Goal: Book appointment/travel/reservation

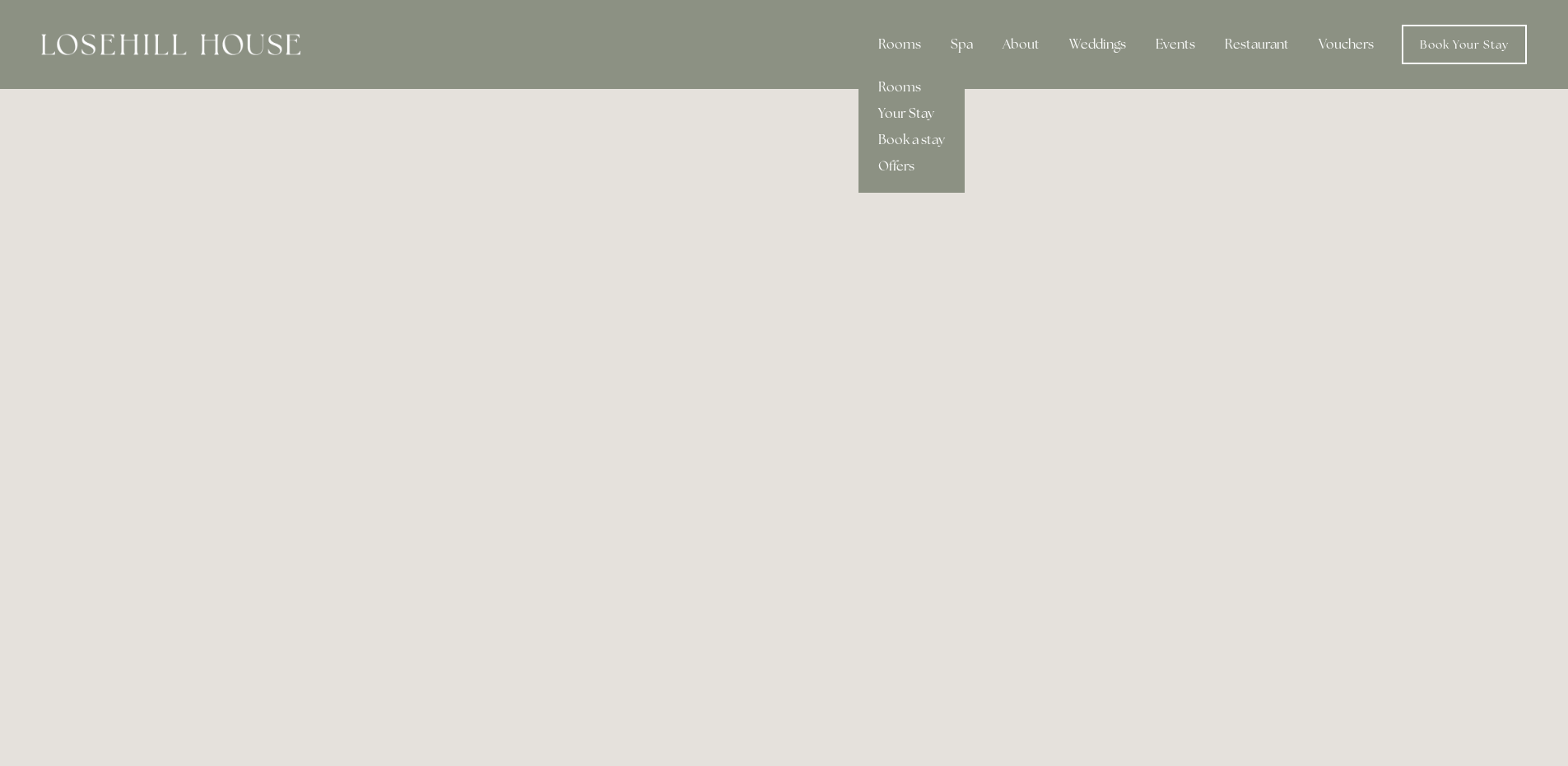
click at [917, 114] on link "Your Stay" at bounding box center [912, 113] width 106 height 26
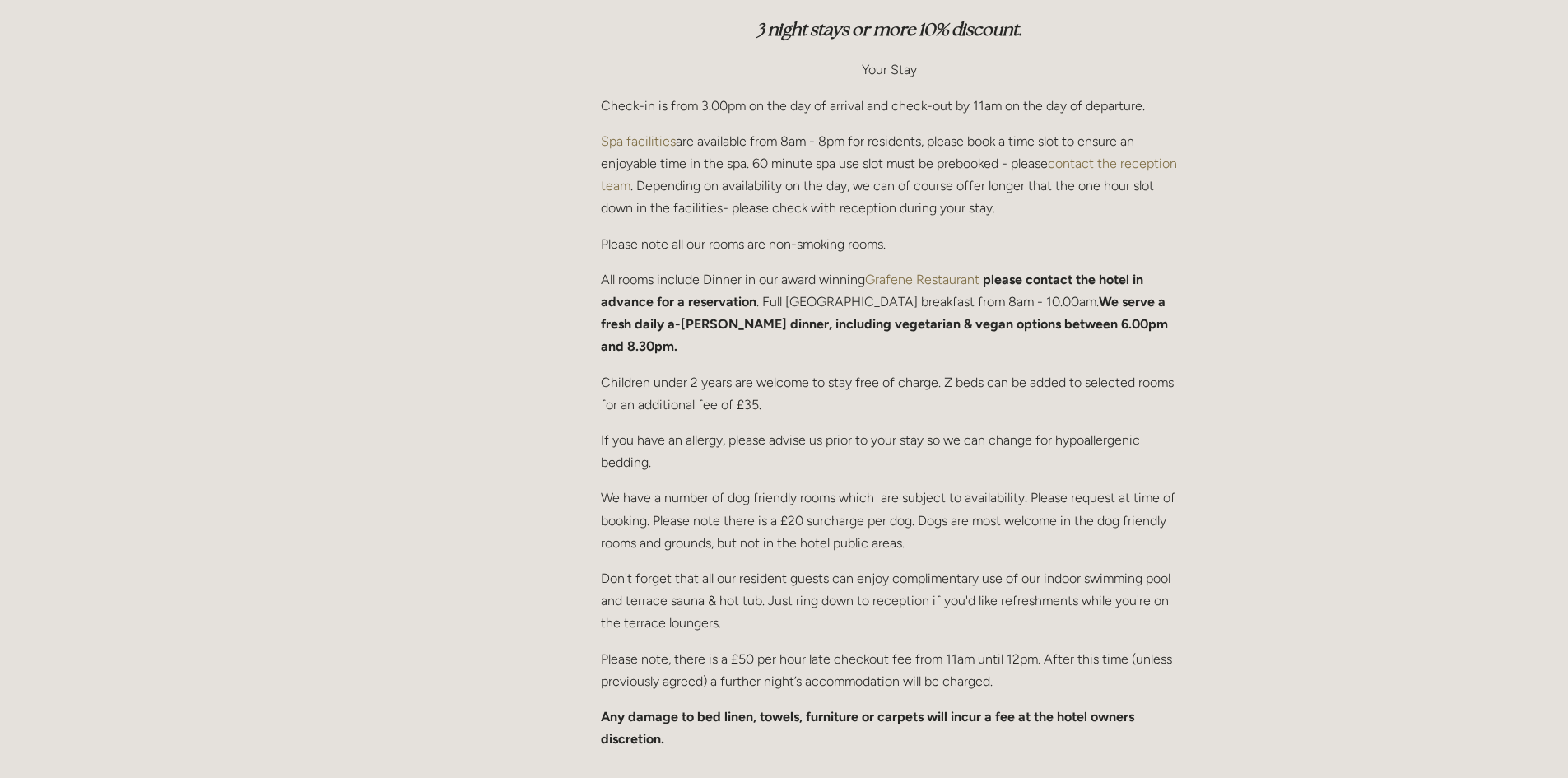
scroll to position [741, 0]
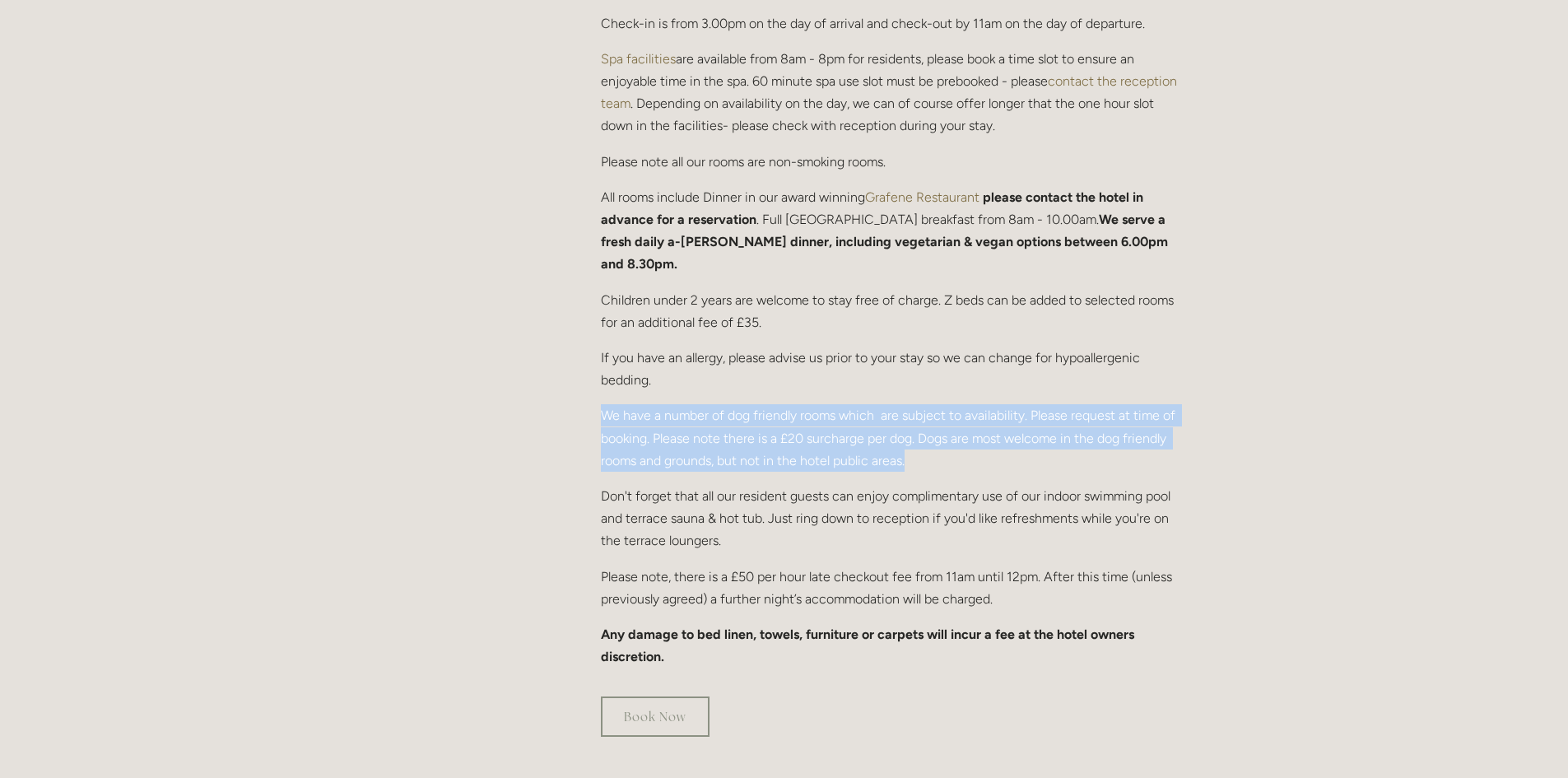
drag, startPoint x: 590, startPoint y: 391, endPoint x: 919, endPoint y: 445, distance: 333.4
click at [919, 445] on div "We are offering rooms on a Dinner, Bed & Breakfast basis so please be aware tha…" at bounding box center [890, 214] width 605 height 936
copy p "We have a number of dog friendly rooms which are subject to availability. Pleas…"
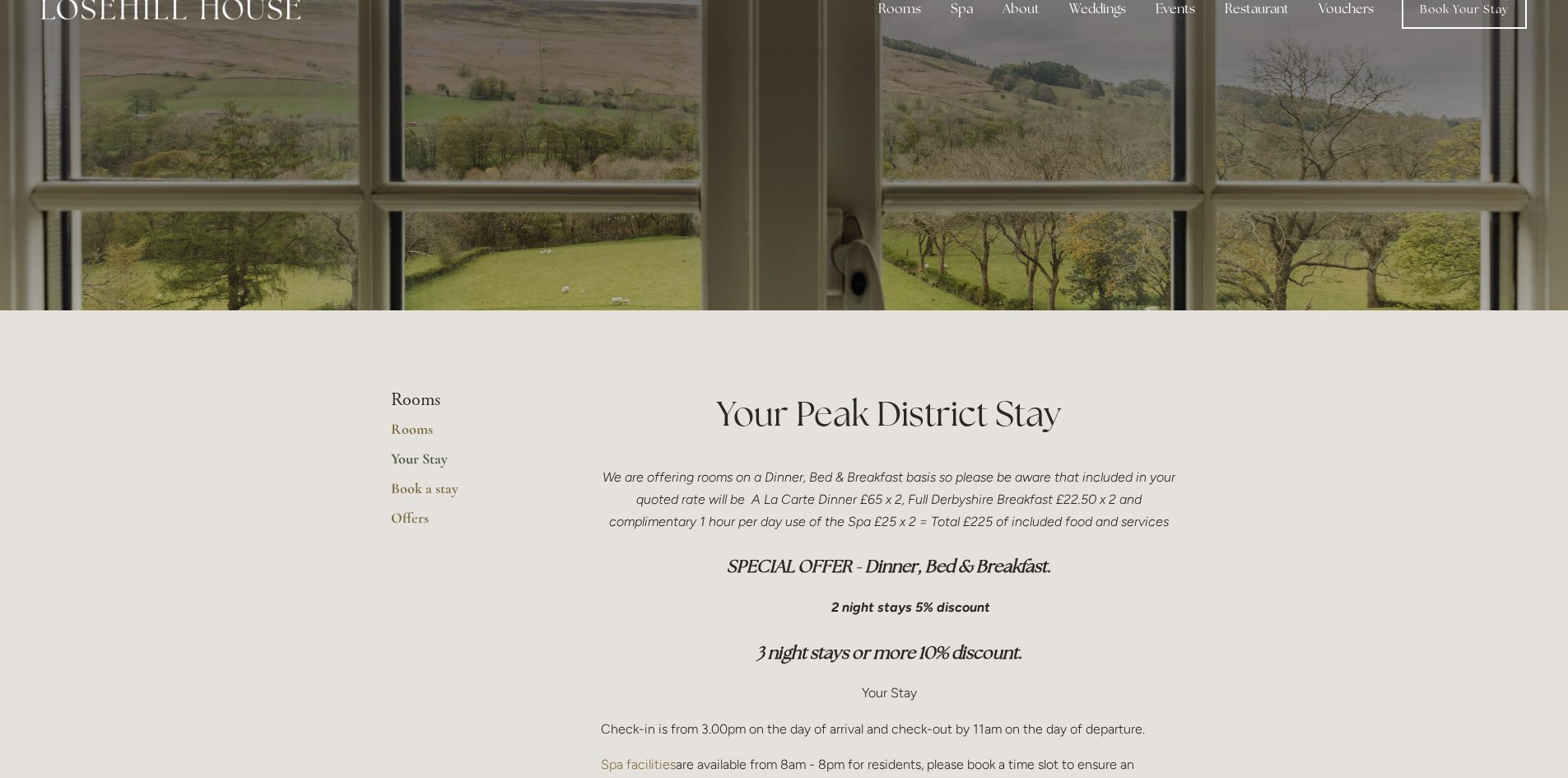
scroll to position [0, 0]
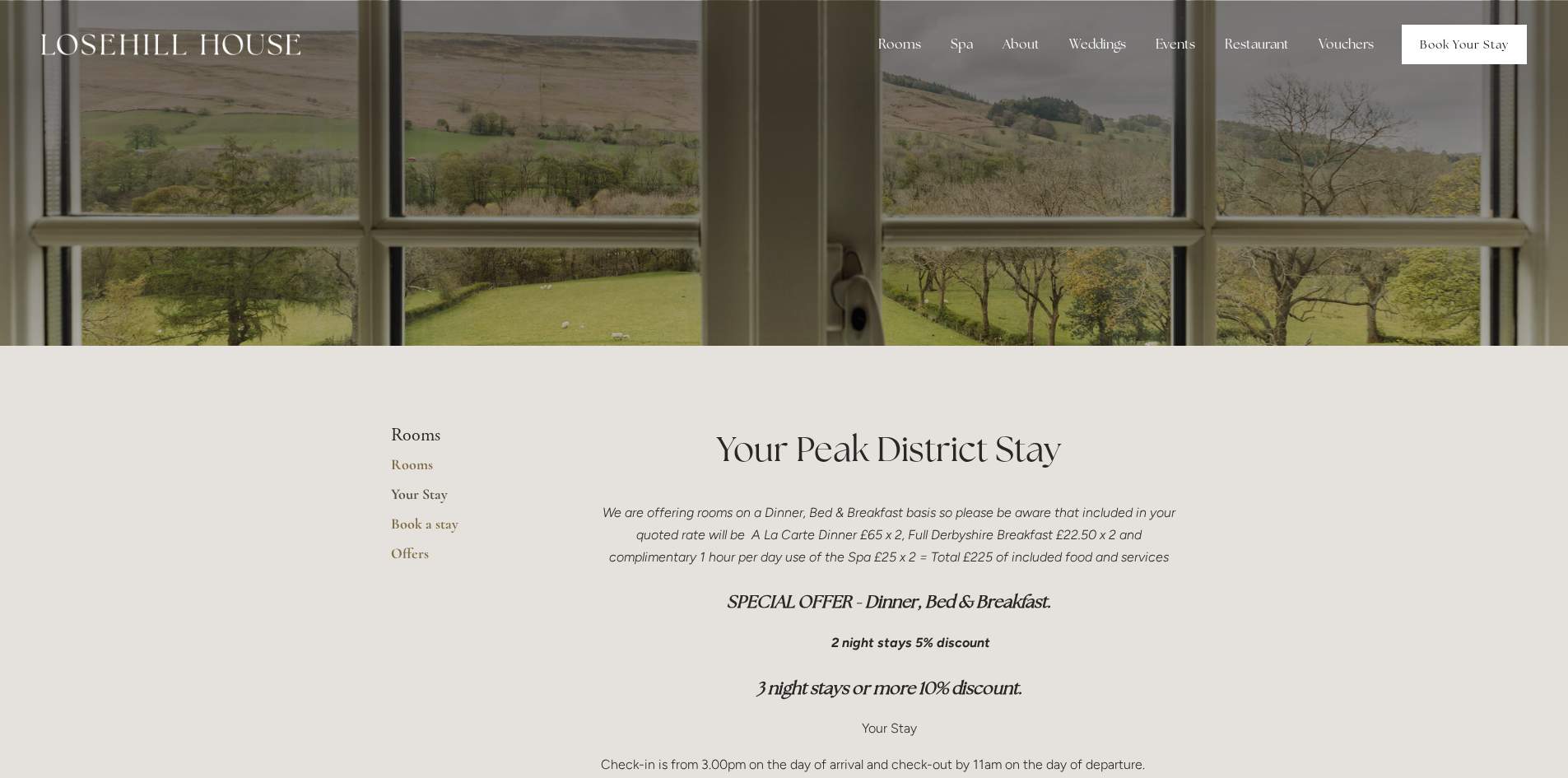
drag, startPoint x: 1498, startPoint y: 42, endPoint x: 1379, endPoint y: 54, distance: 119.6
click at [1498, 42] on link "Book Your Stay" at bounding box center [1464, 44] width 125 height 40
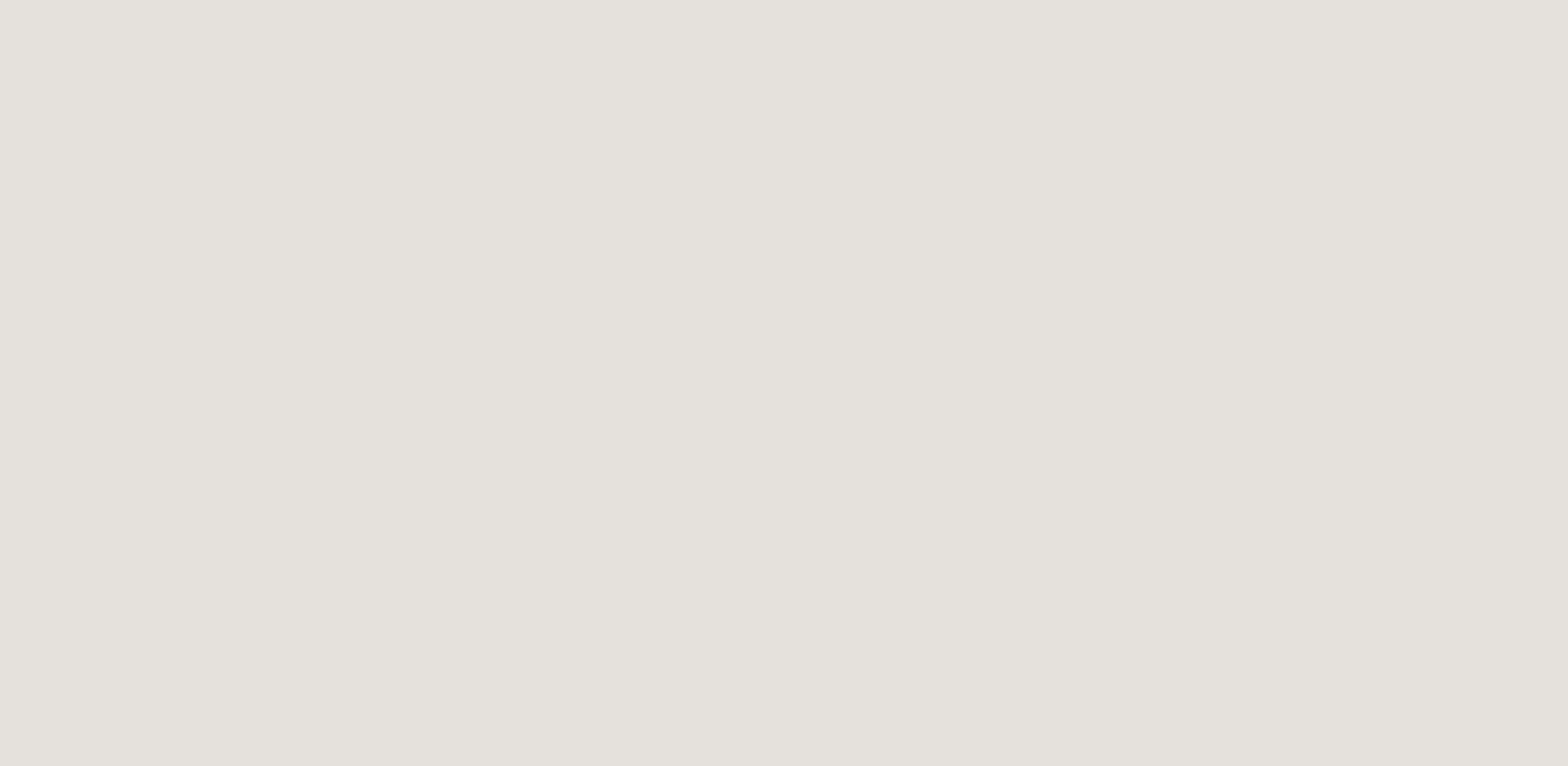
scroll to position [1317, 0]
